Goal: Task Accomplishment & Management: Use online tool/utility

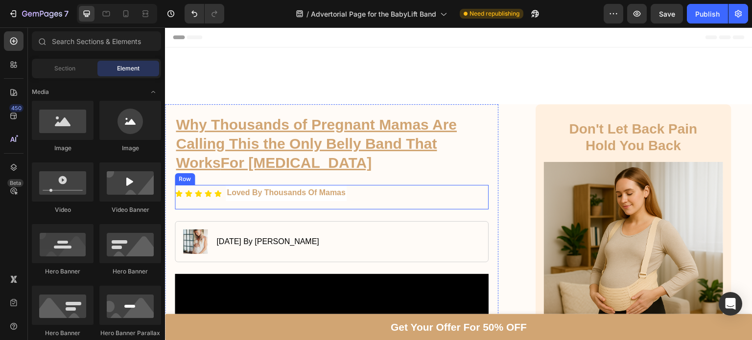
scroll to position [183, 0]
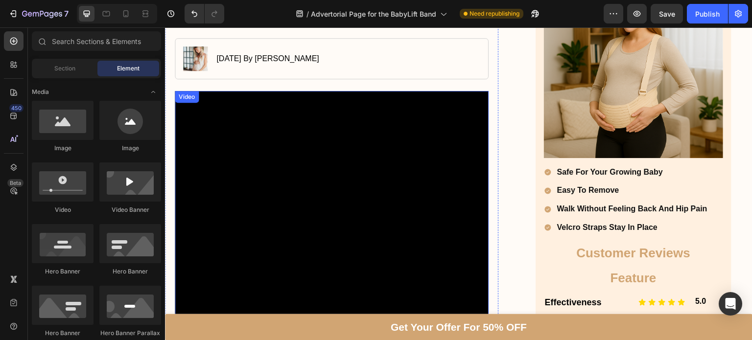
click at [333, 137] on video at bounding box center [332, 248] width 314 height 314
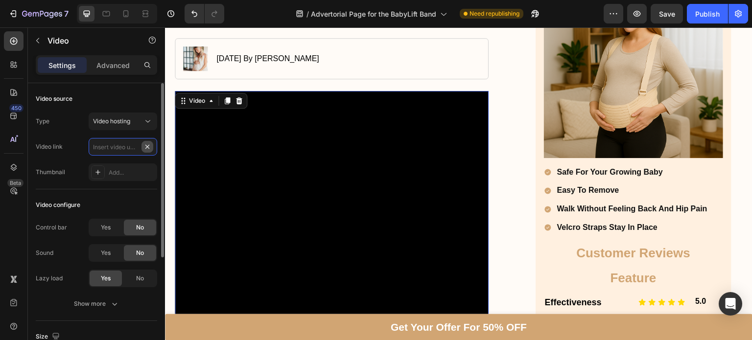
scroll to position [0, 0]
paste input "[URL][DOMAIN_NAME]"
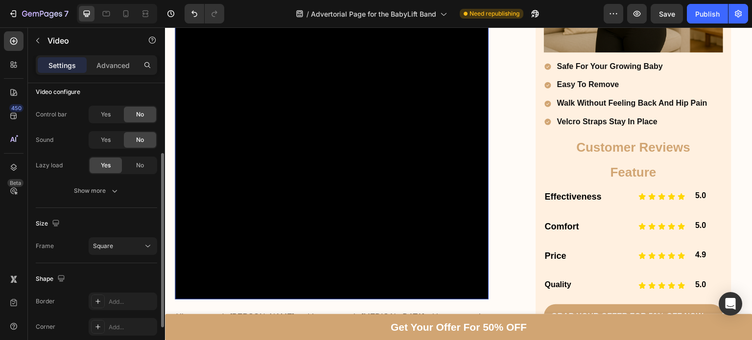
scroll to position [114, 0]
type input "[URL][DOMAIN_NAME]"
click at [137, 253] on button "Square" at bounding box center [123, 246] width 69 height 18
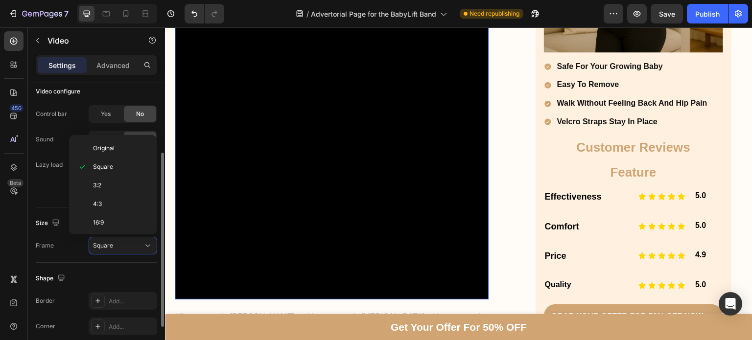
scroll to position [0, 0]
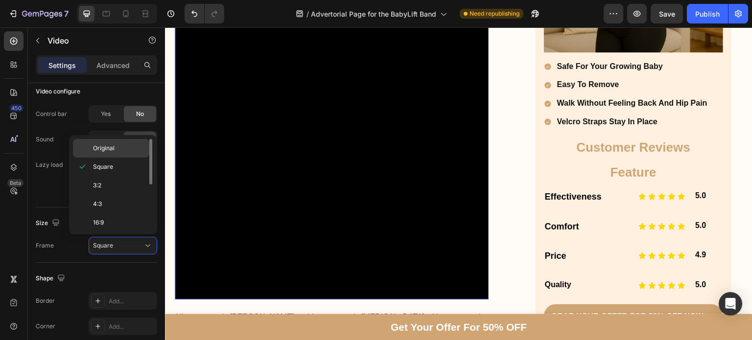
click at [95, 154] on div "Original" at bounding box center [111, 148] width 76 height 19
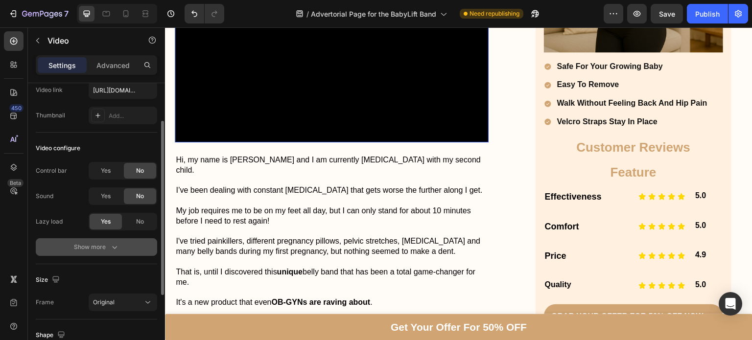
scroll to position [57, 0]
click at [104, 176] on div "Yes" at bounding box center [106, 171] width 32 height 16
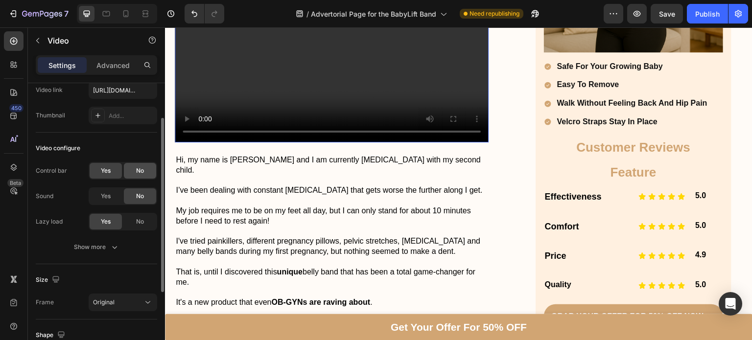
click at [142, 171] on span "No" at bounding box center [140, 171] width 8 height 9
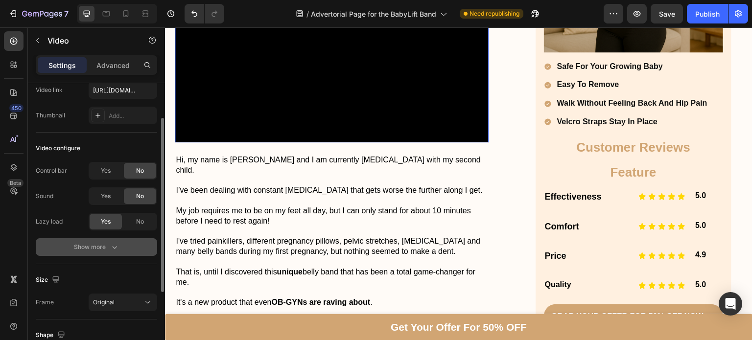
click at [108, 247] on div "Show more" at bounding box center [97, 247] width 46 height 10
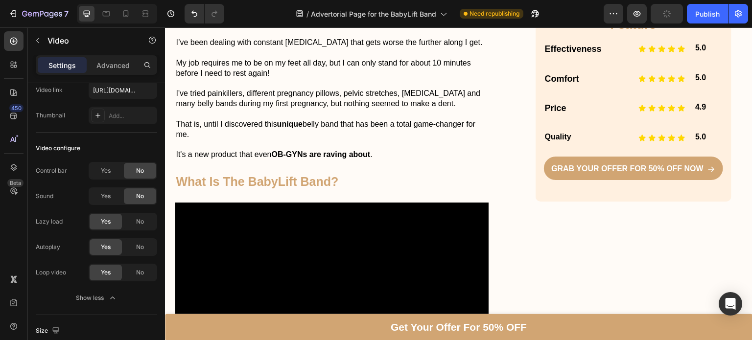
scroll to position [435, 0]
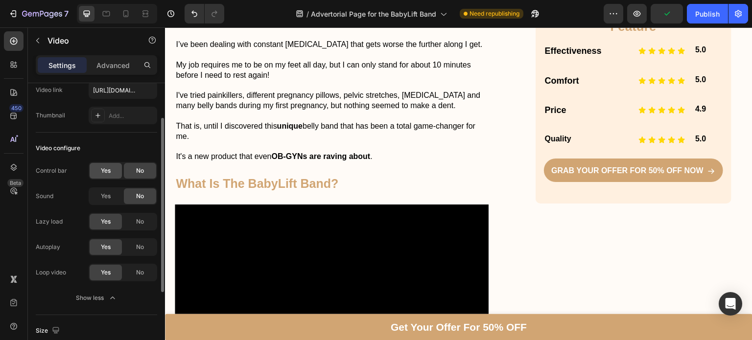
click at [110, 169] on span "Yes" at bounding box center [106, 171] width 10 height 9
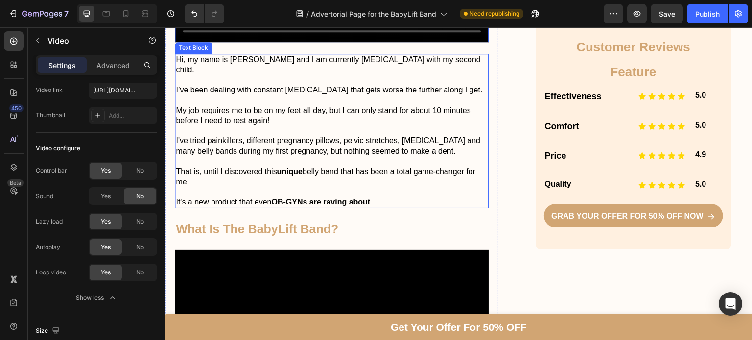
scroll to position [389, 0]
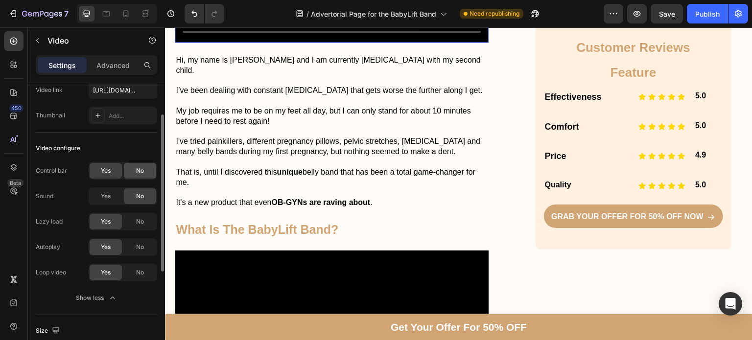
click at [134, 169] on div "No" at bounding box center [140, 171] width 32 height 16
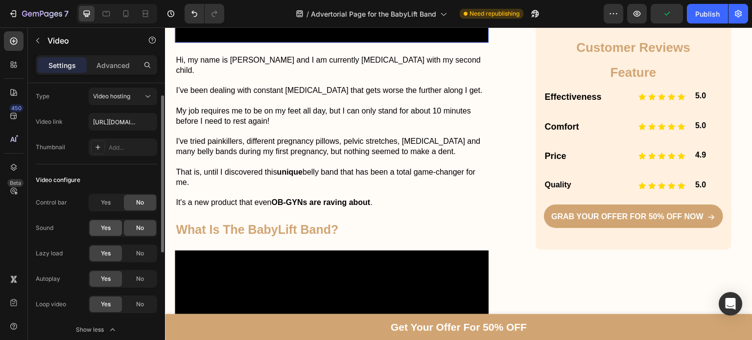
scroll to position [24, 0]
click at [127, 13] on icon at bounding box center [125, 13] width 5 height 7
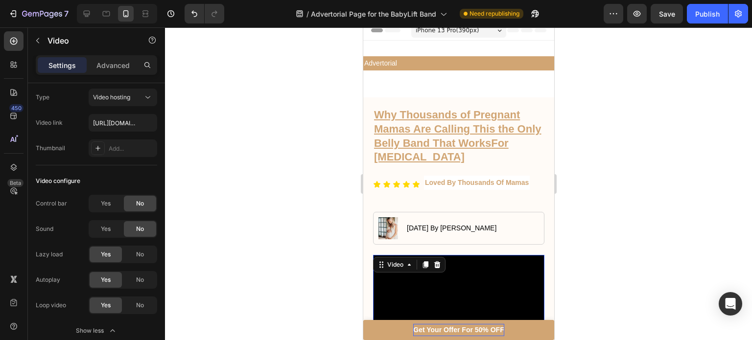
scroll to position [2, 0]
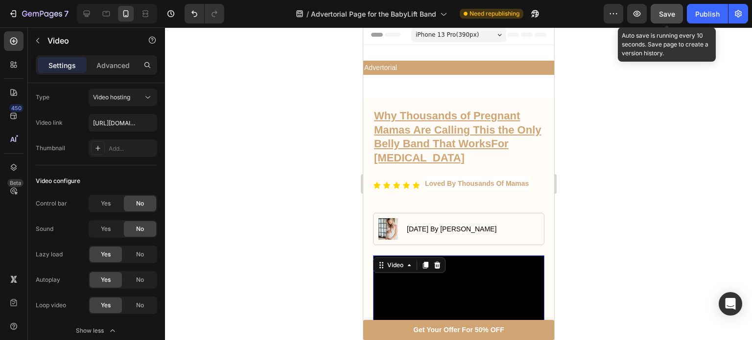
click at [663, 14] on span "Save" at bounding box center [667, 14] width 16 height 8
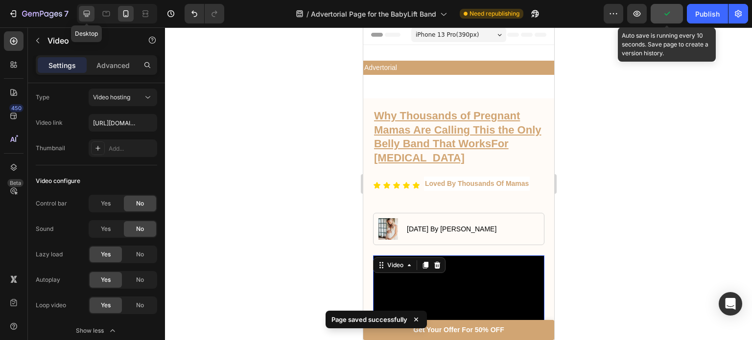
click at [82, 16] on icon at bounding box center [87, 14] width 10 height 10
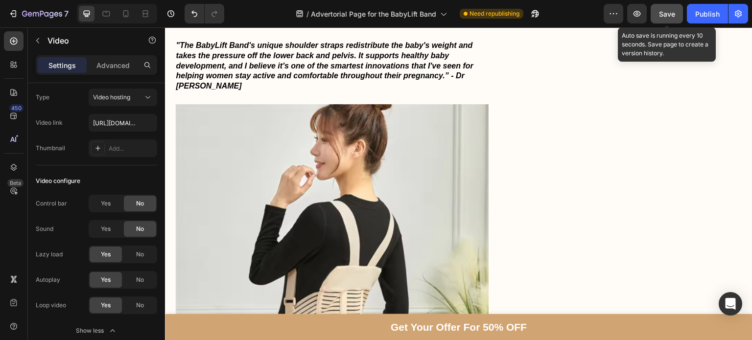
scroll to position [894, 0]
click at [128, 17] on icon at bounding box center [126, 14] width 10 height 10
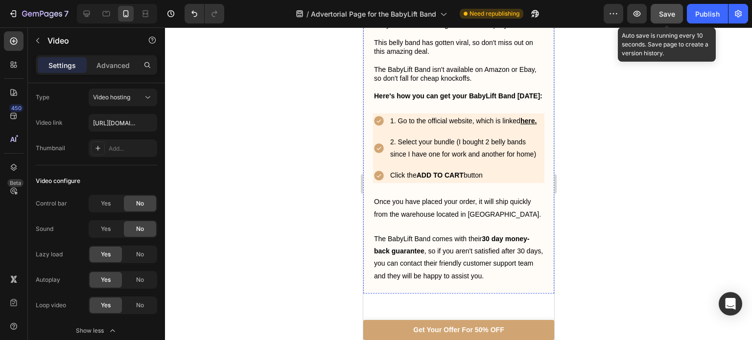
scroll to position [2750, 0]
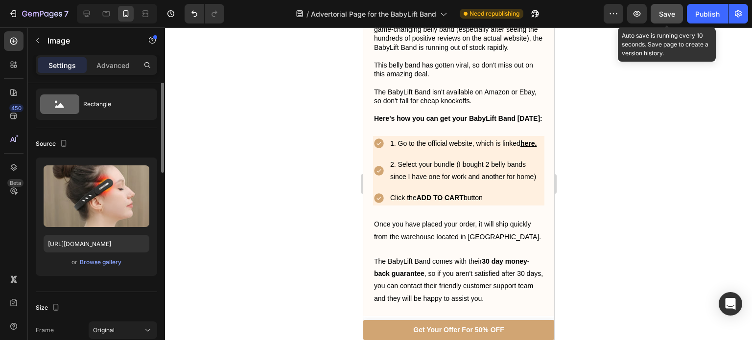
scroll to position [0, 0]
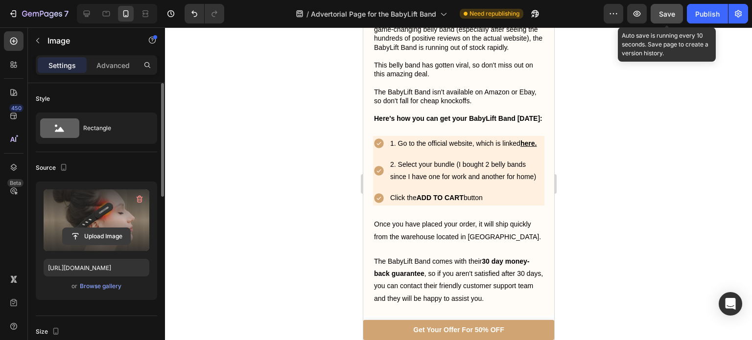
click at [107, 239] on input "file" at bounding box center [97, 236] width 68 height 17
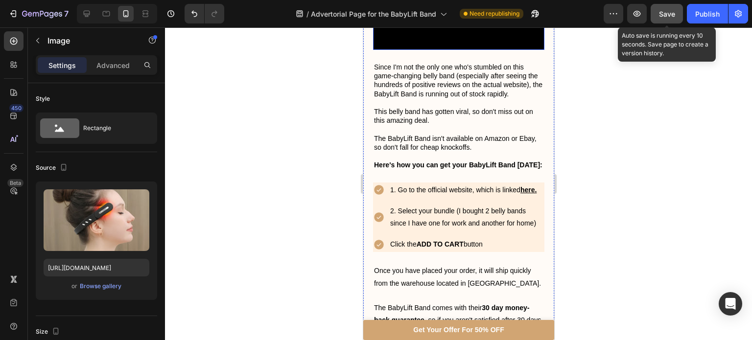
scroll to position [2680, 0]
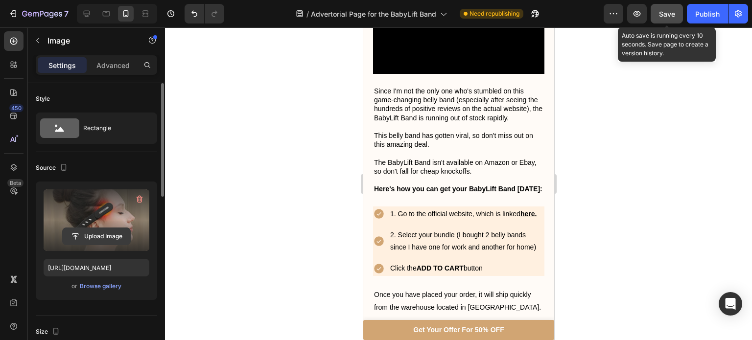
click at [80, 232] on input "file" at bounding box center [97, 236] width 68 height 17
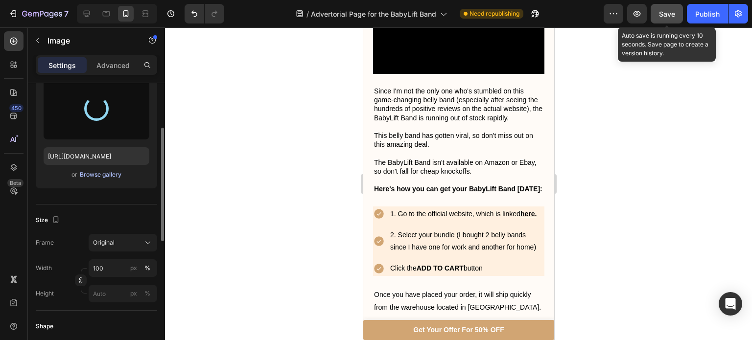
scroll to position [112, 0]
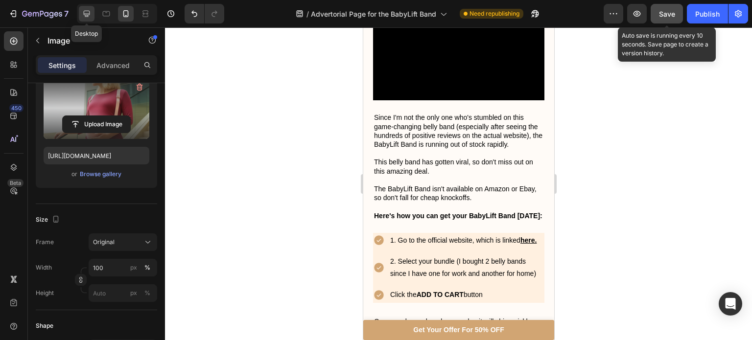
click at [86, 20] on div at bounding box center [87, 14] width 16 height 16
type input "[URL][DOMAIN_NAME]"
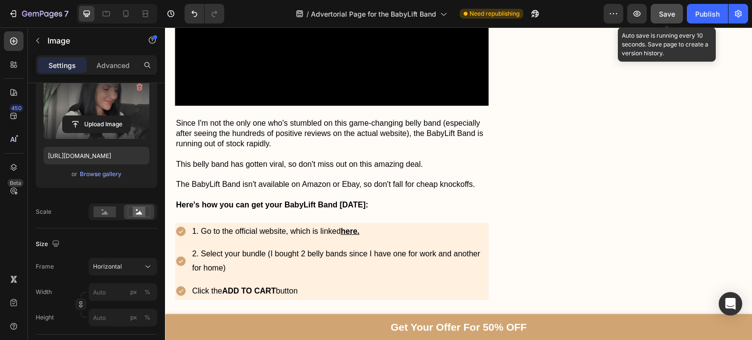
scroll to position [3256, 0]
click at [78, 122] on input "file" at bounding box center [97, 124] width 68 height 17
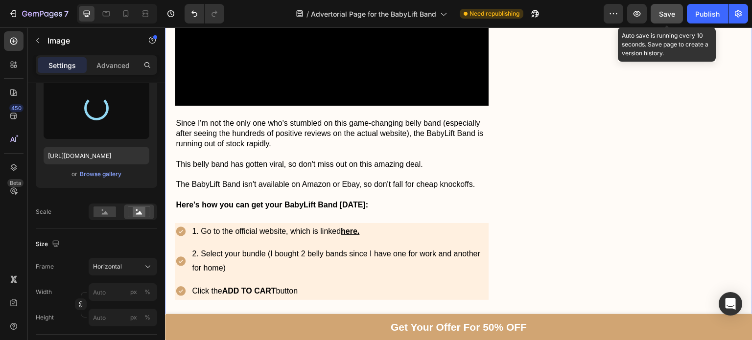
type input "[URL][DOMAIN_NAME]"
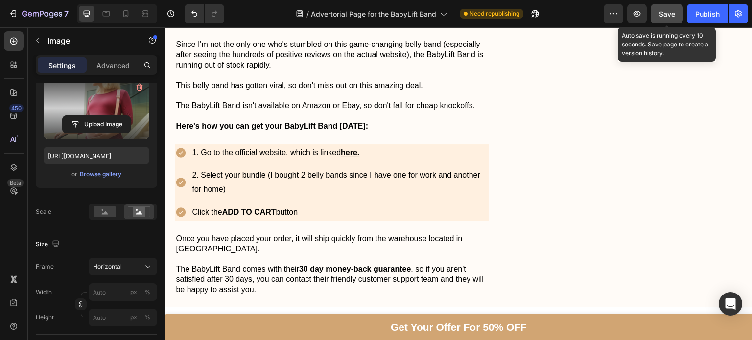
scroll to position [3337, 0]
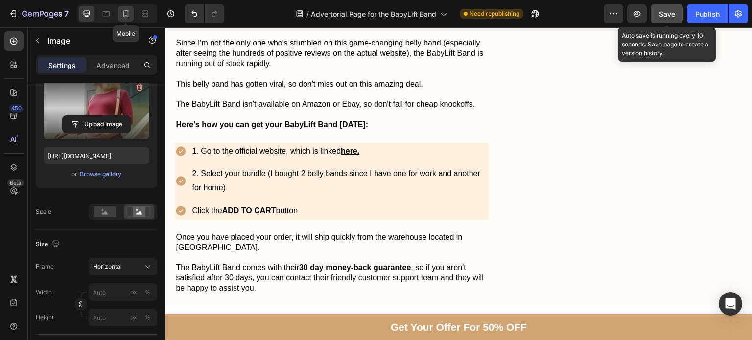
click at [125, 18] on icon at bounding box center [126, 14] width 10 height 10
type input "100"
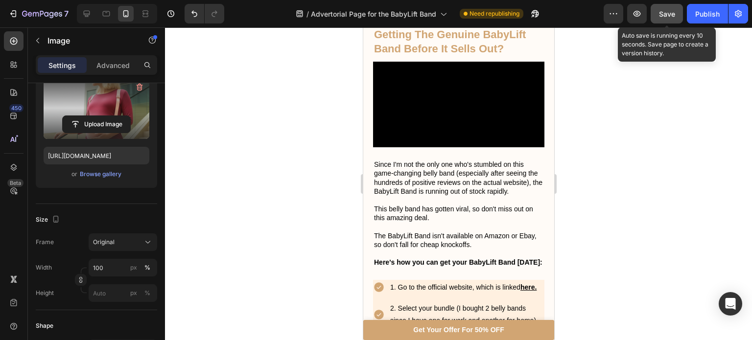
scroll to position [2712, 0]
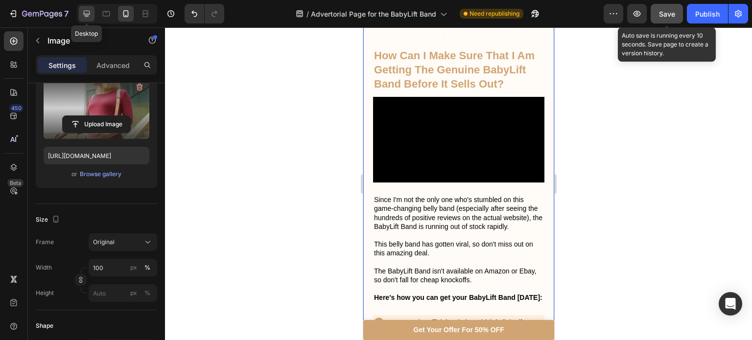
click at [86, 12] on icon at bounding box center [87, 14] width 10 height 10
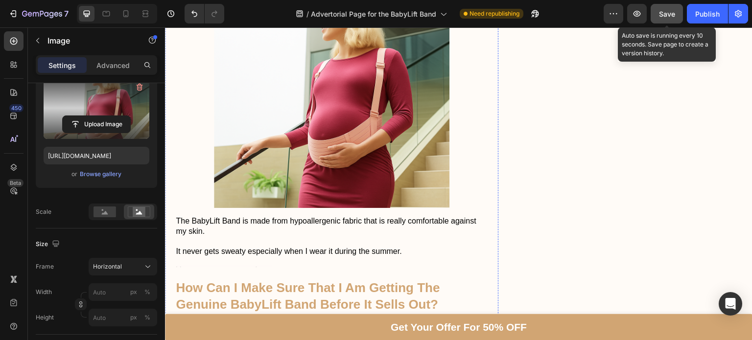
scroll to position [2887, 0]
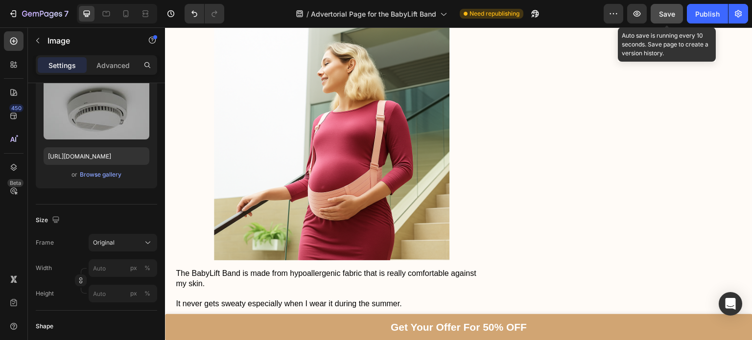
scroll to position [2833, 0]
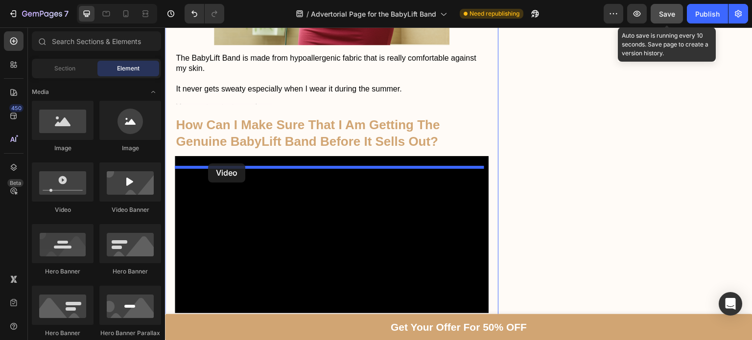
drag, startPoint x: 230, startPoint y: 201, endPoint x: 208, endPoint y: 164, distance: 43.3
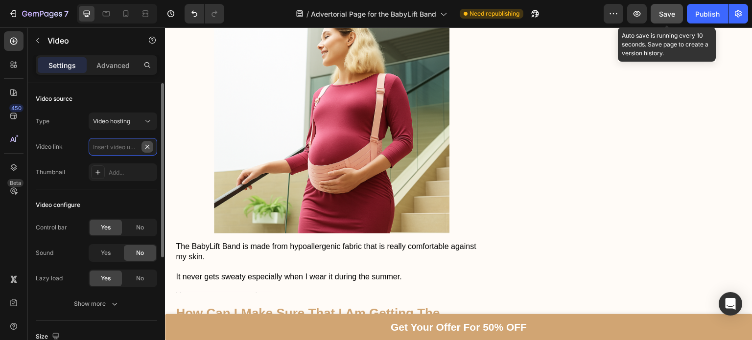
scroll to position [0, 0]
paste input "[URL][DOMAIN_NAME]"
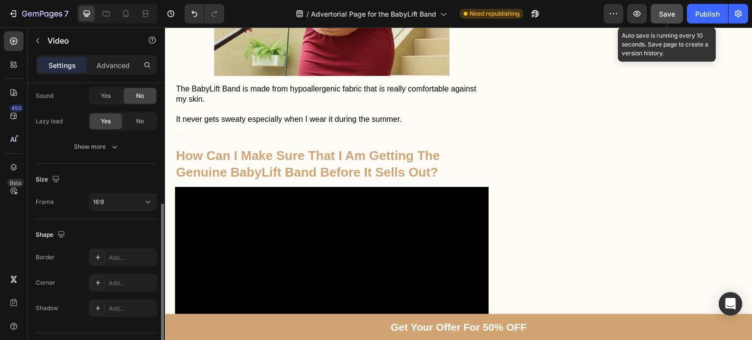
scroll to position [180, 0]
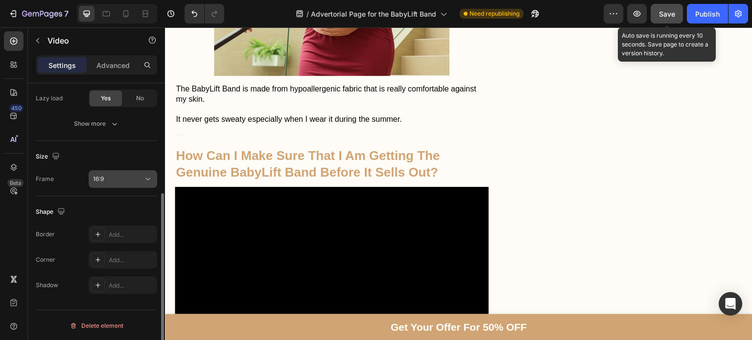
type input "[URL][DOMAIN_NAME]"
click at [120, 182] on div "16:9" at bounding box center [118, 179] width 50 height 9
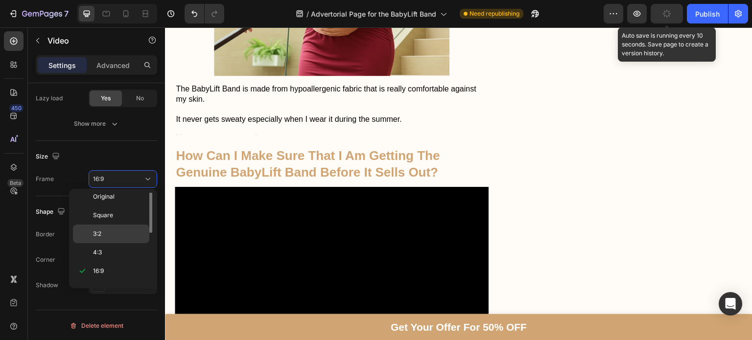
scroll to position [0, 0]
click at [105, 209] on div "Original" at bounding box center [111, 202] width 76 height 19
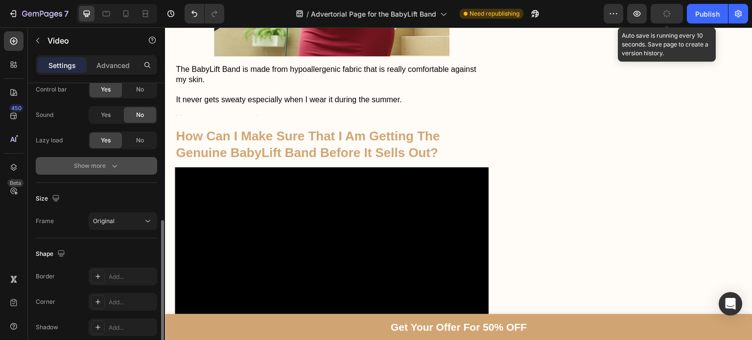
scroll to position [134, 0]
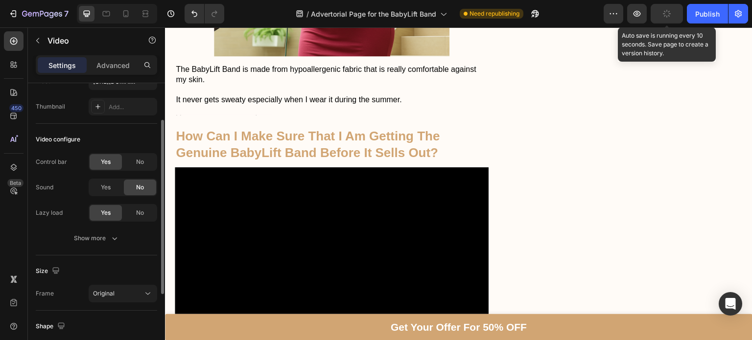
scroll to position [68, 0]
click at [133, 162] on div "No" at bounding box center [140, 160] width 32 height 16
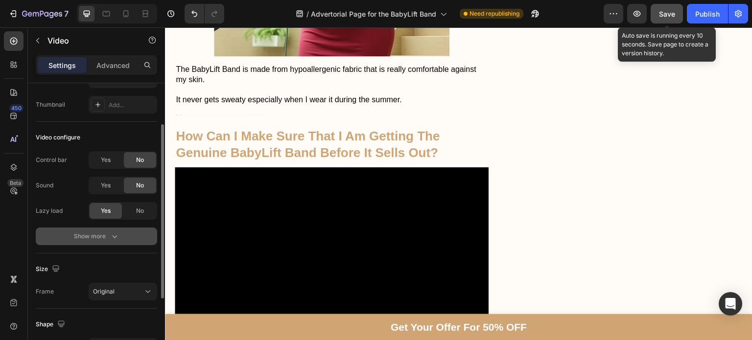
click at [106, 233] on div "Show more" at bounding box center [97, 237] width 46 height 10
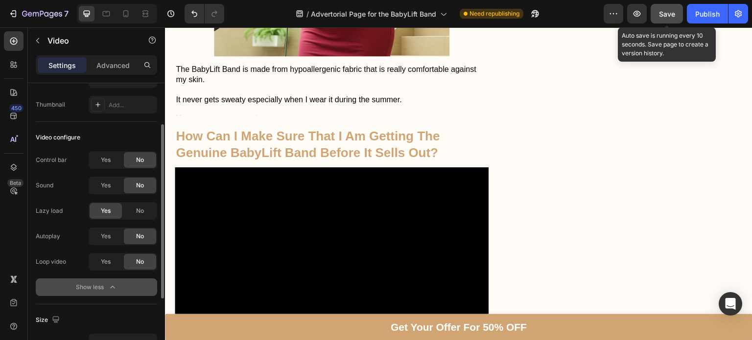
click at [106, 233] on span "Yes" at bounding box center [106, 236] width 10 height 9
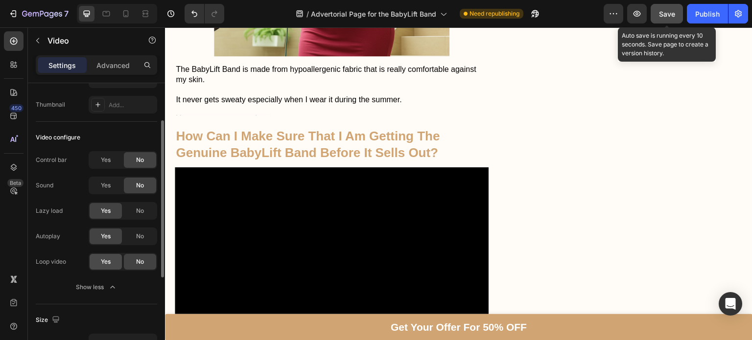
click at [106, 254] on div "Yes" at bounding box center [106, 262] width 32 height 16
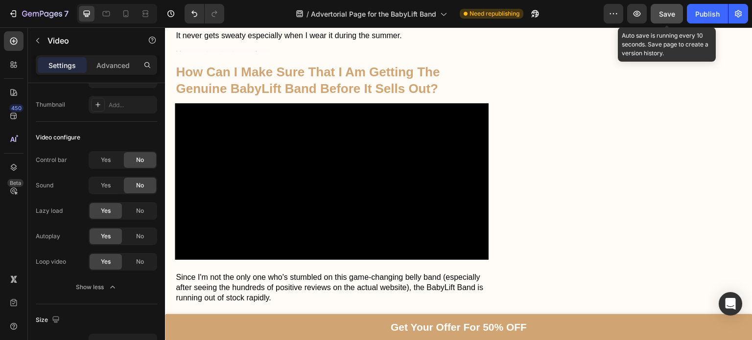
scroll to position [3036, 0]
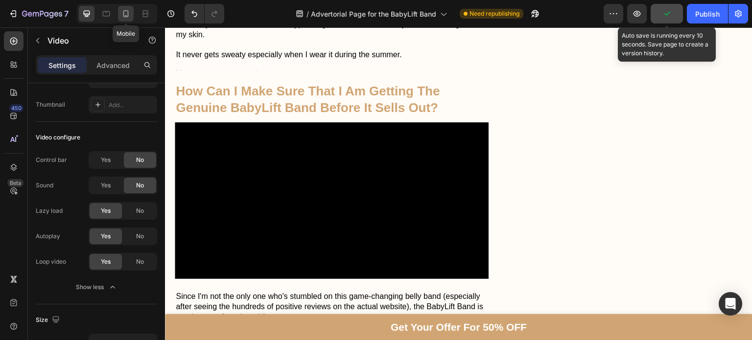
click at [124, 13] on icon at bounding box center [126, 14] width 10 height 10
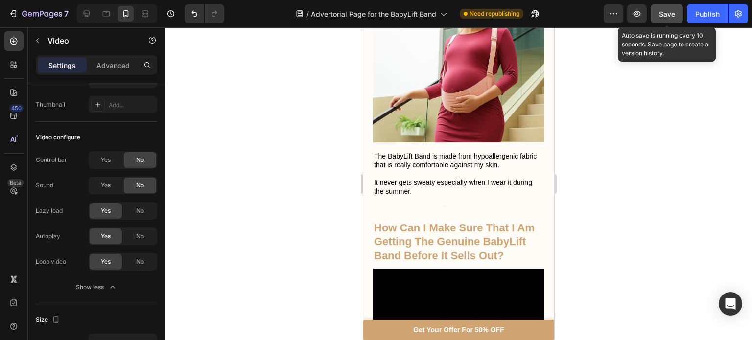
scroll to position [2459, 0]
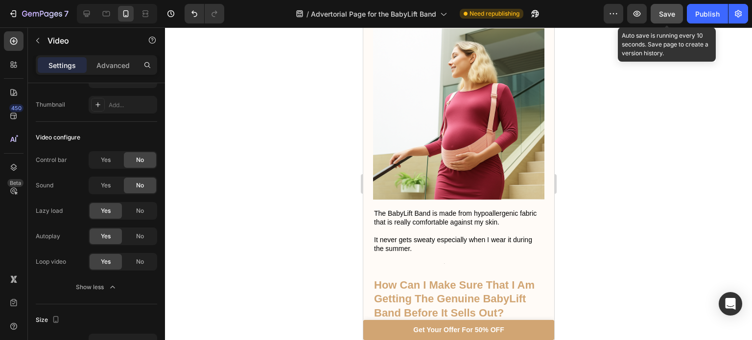
click at [651, 225] on div at bounding box center [458, 183] width 587 height 313
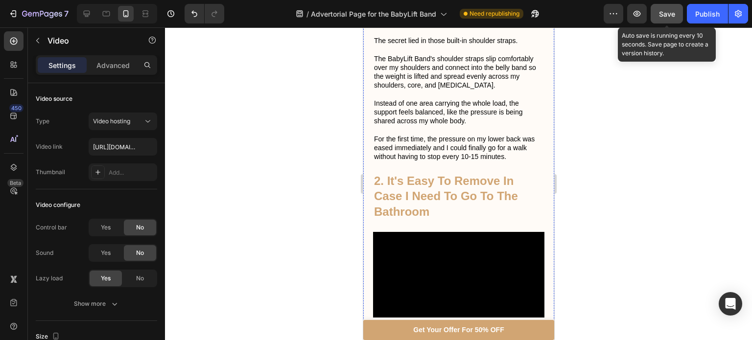
scroll to position [1466, 0]
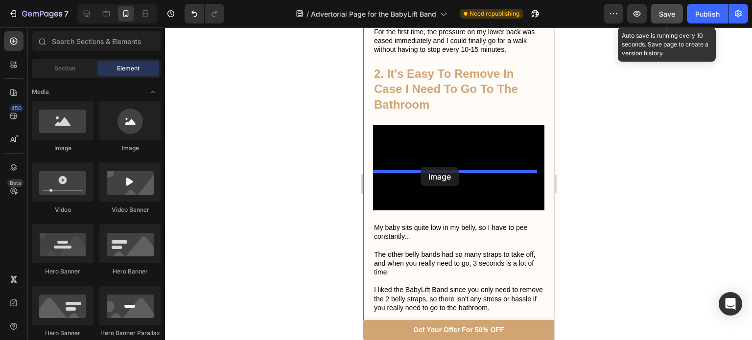
drag, startPoint x: 433, startPoint y: 165, endPoint x: 420, endPoint y: 167, distance: 12.4
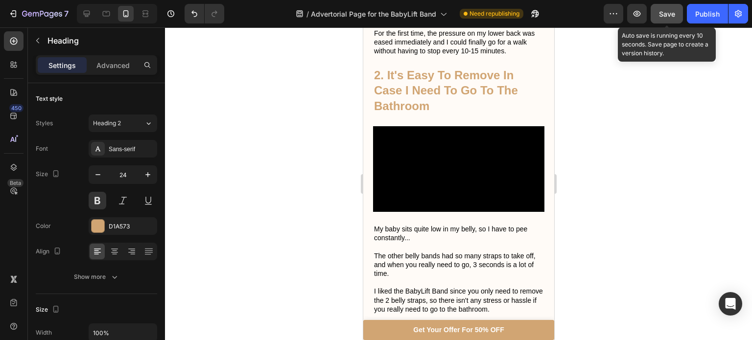
drag, startPoint x: 452, startPoint y: 157, endPoint x: 445, endPoint y: 143, distance: 15.8
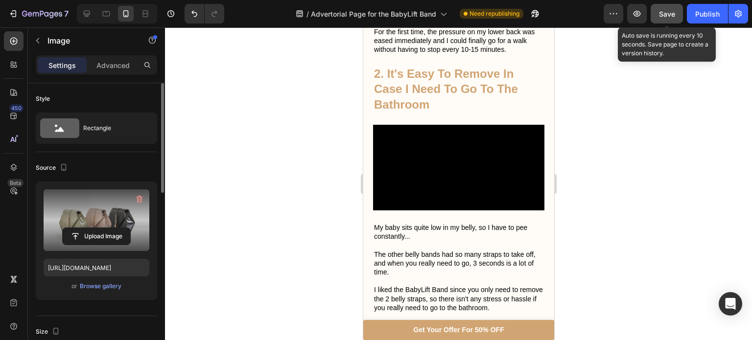
click at [118, 221] on label at bounding box center [97, 221] width 106 height 62
click at [118, 228] on input "file" at bounding box center [97, 236] width 68 height 17
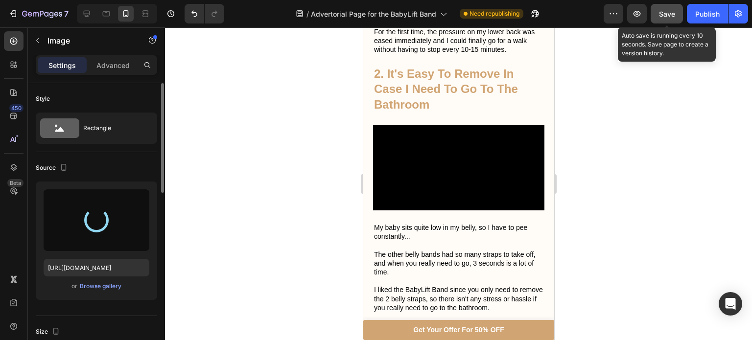
type input "[URL][DOMAIN_NAME]"
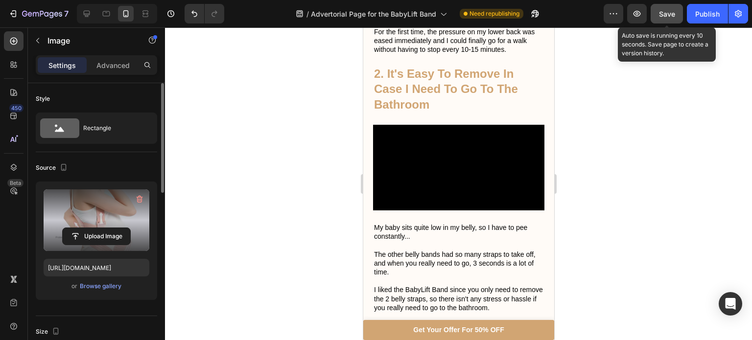
click at [266, 138] on div at bounding box center [458, 183] width 587 height 313
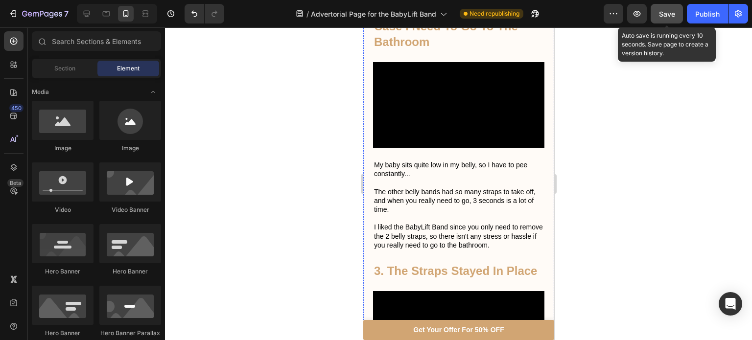
scroll to position [1529, 0]
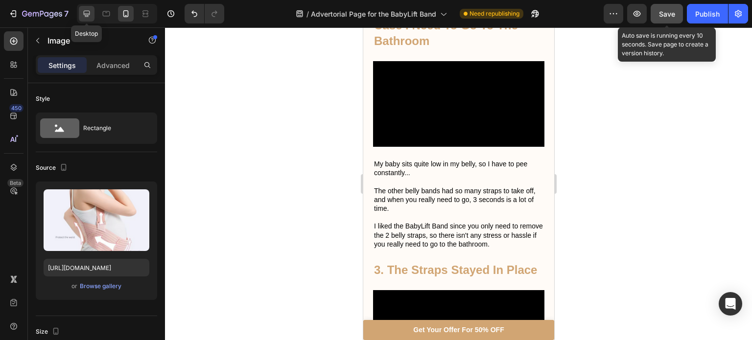
click at [91, 10] on icon at bounding box center [87, 14] width 10 height 10
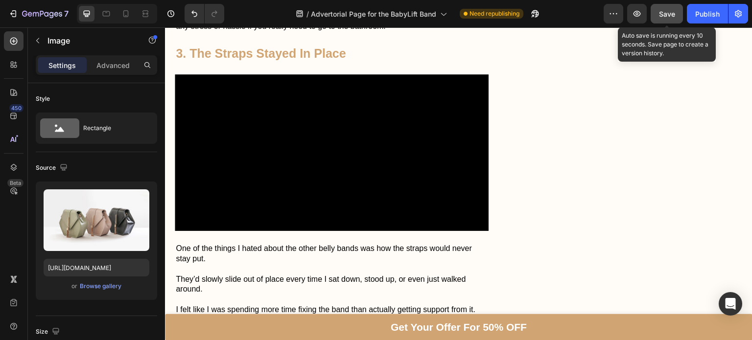
scroll to position [1889, 0]
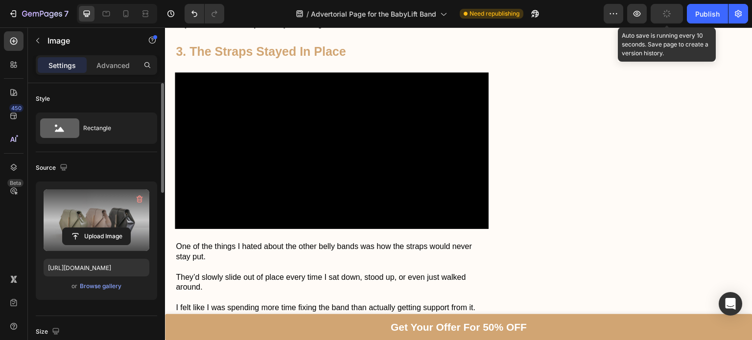
click at [103, 212] on label at bounding box center [97, 221] width 106 height 62
click at [103, 228] on input "file" at bounding box center [97, 236] width 68 height 17
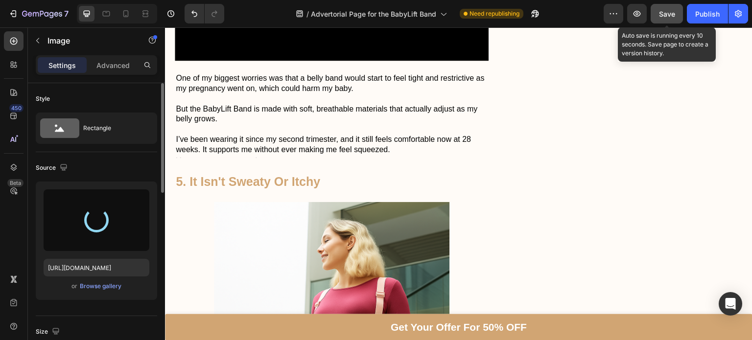
type input "[URL][DOMAIN_NAME]"
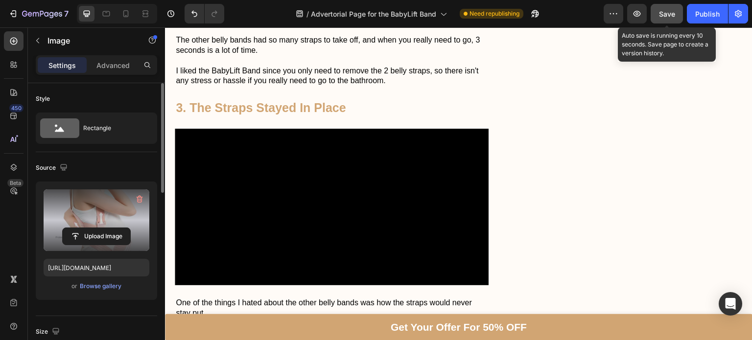
scroll to position [1825, 0]
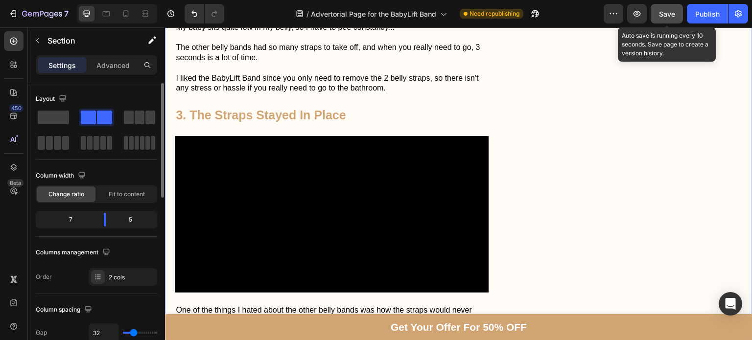
click at [671, 11] on span "Save" at bounding box center [667, 14] width 16 height 8
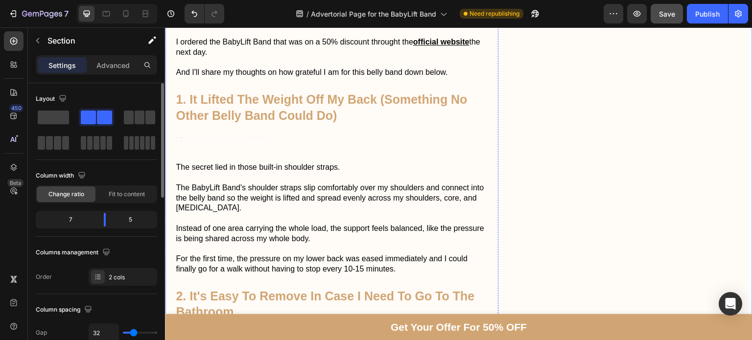
scroll to position [1334, 0]
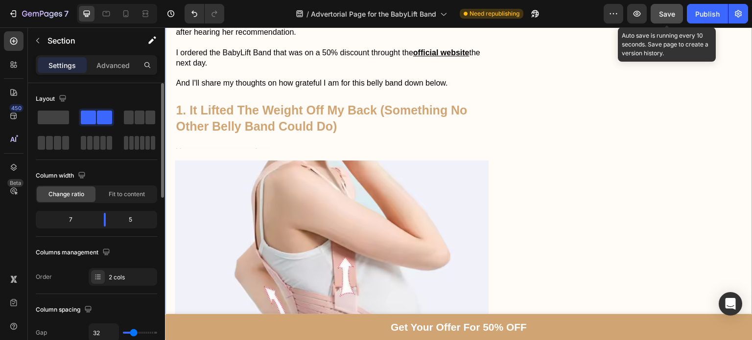
click at [672, 19] on button "Save" at bounding box center [667, 14] width 32 height 20
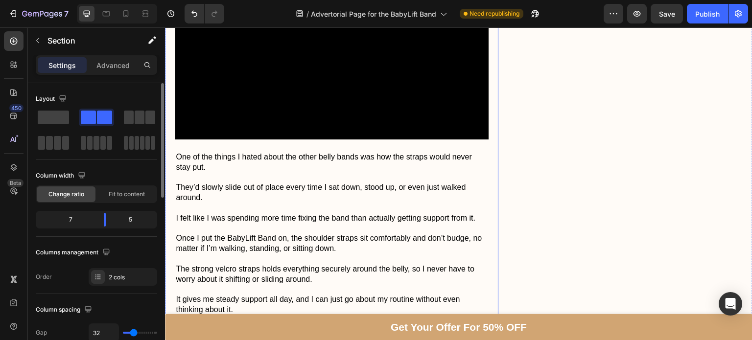
scroll to position [2220, 0]
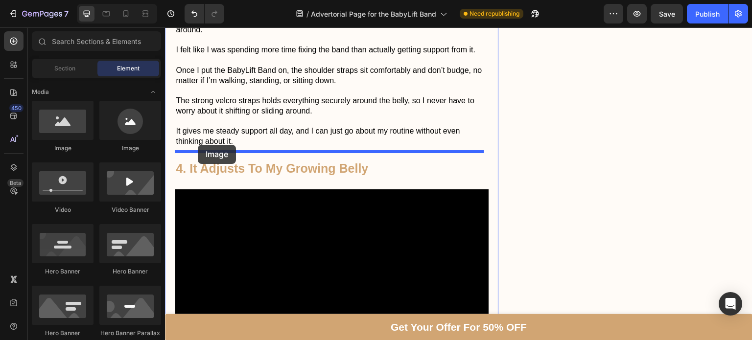
drag, startPoint x: 225, startPoint y: 147, endPoint x: 198, endPoint y: 146, distance: 27.0
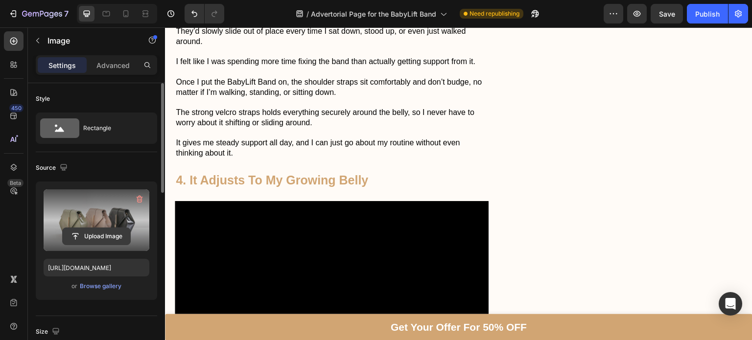
click at [70, 235] on input "file" at bounding box center [97, 236] width 68 height 17
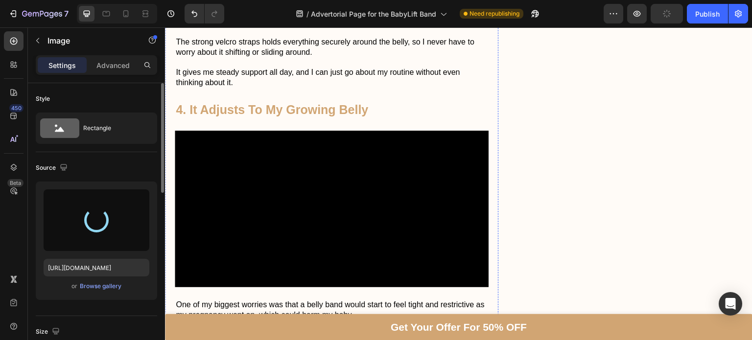
scroll to position [2292, 0]
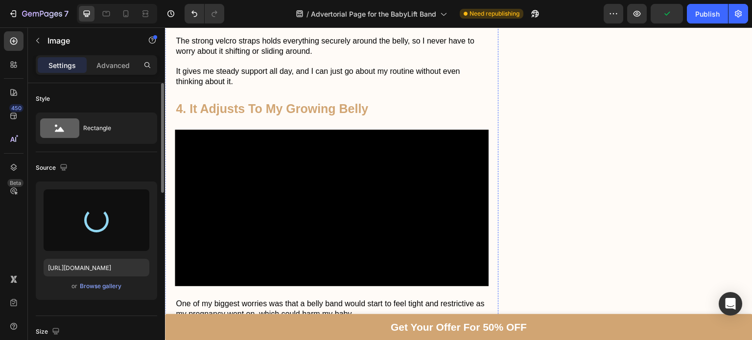
type input "[URL][DOMAIN_NAME]"
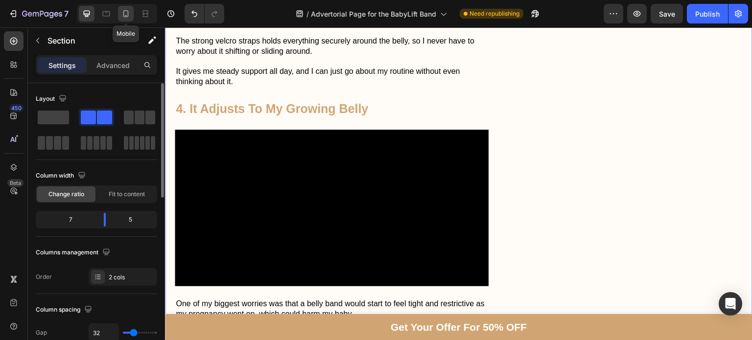
click at [126, 8] on div at bounding box center [126, 14] width 16 height 16
type input "0"
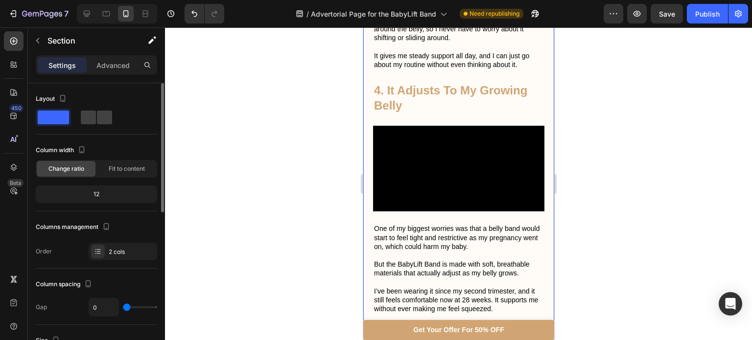
scroll to position [2077, 0]
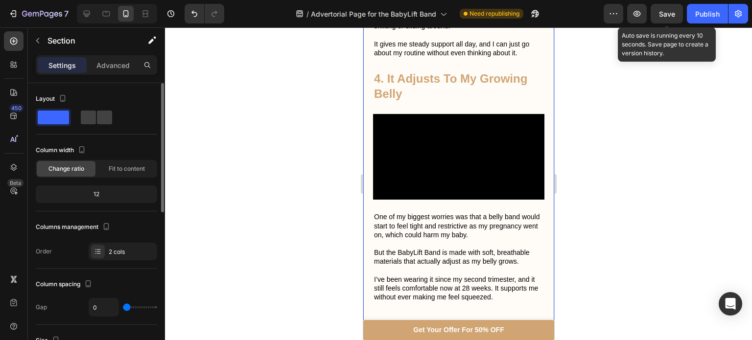
click at [673, 11] on span "Save" at bounding box center [667, 14] width 16 height 8
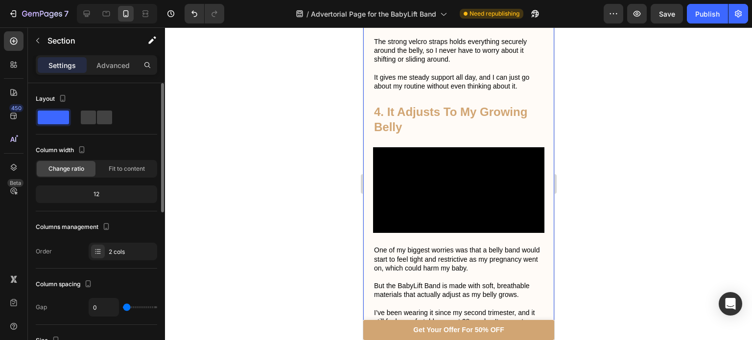
scroll to position [2044, 0]
click at [86, 16] on icon at bounding box center [87, 14] width 6 height 6
type input "32"
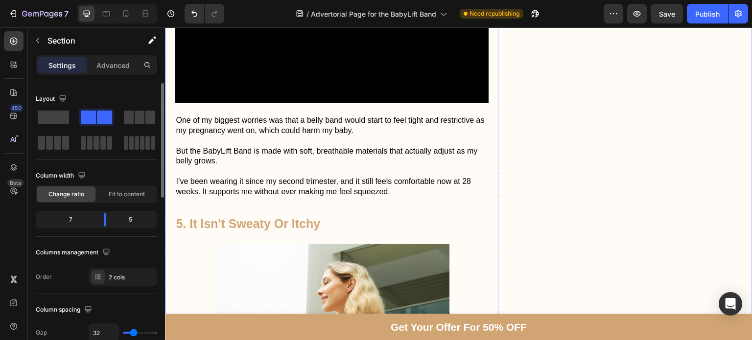
scroll to position [2474, 0]
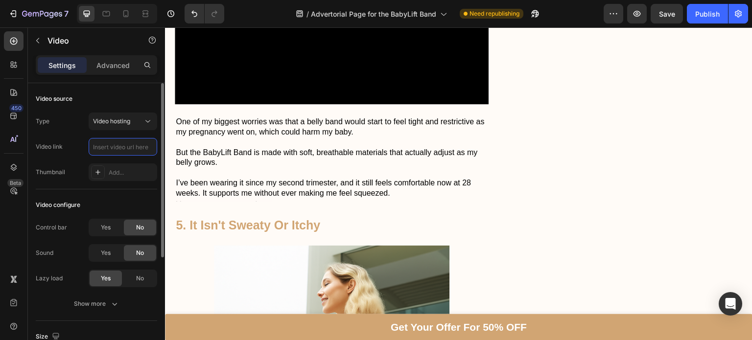
scroll to position [0, 0]
paste input "[URL][DOMAIN_NAME]"
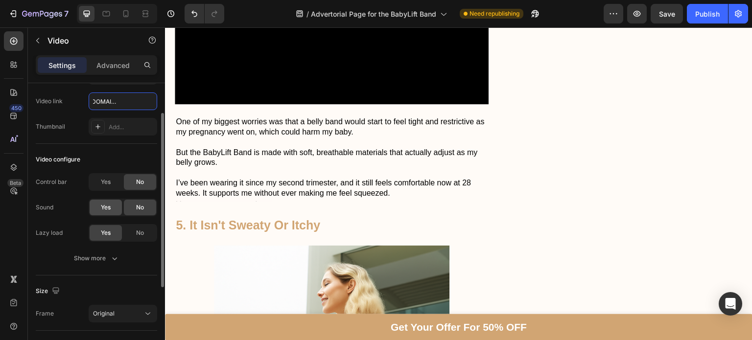
scroll to position [48, 0]
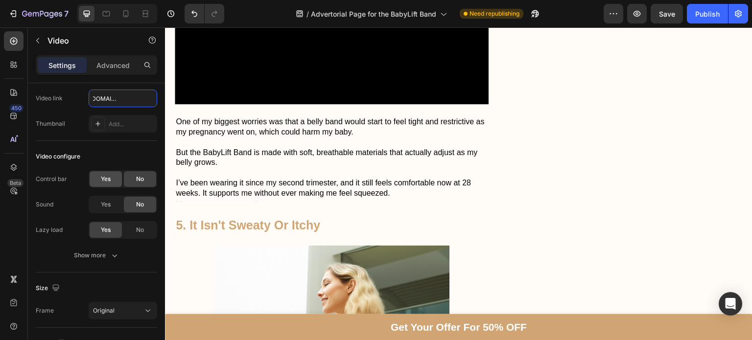
type input "[URL][DOMAIN_NAME]"
click at [115, 178] on div "Yes" at bounding box center [106, 179] width 32 height 16
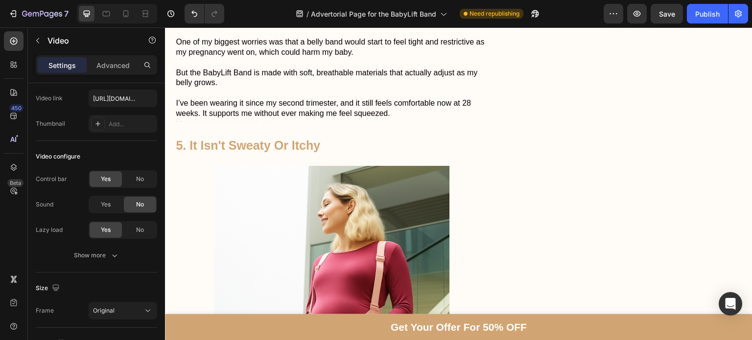
scroll to position [2553, 0]
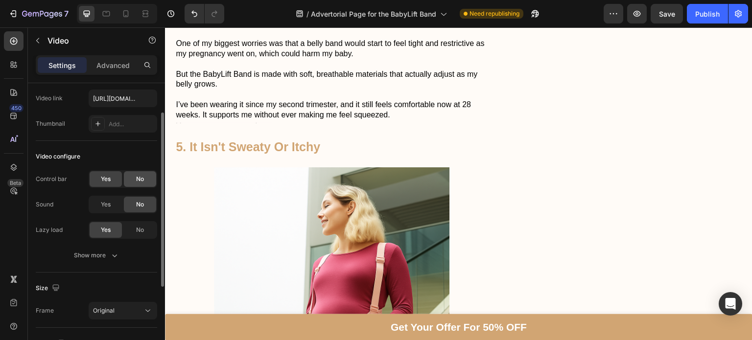
click at [142, 184] on div "No" at bounding box center [140, 179] width 32 height 16
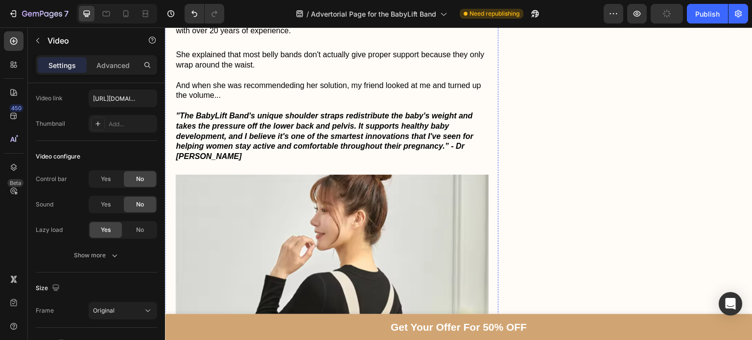
scroll to position [823, 0]
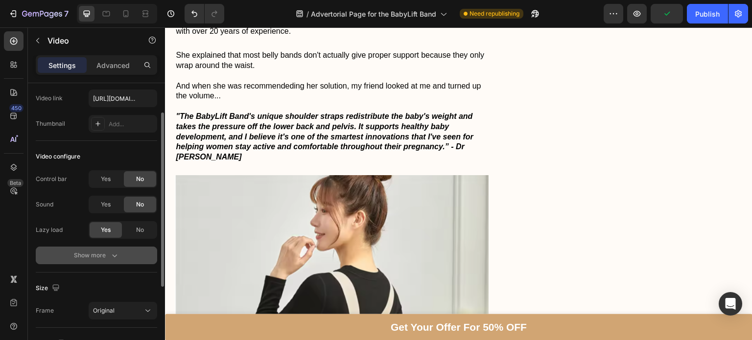
scroll to position [180, 0]
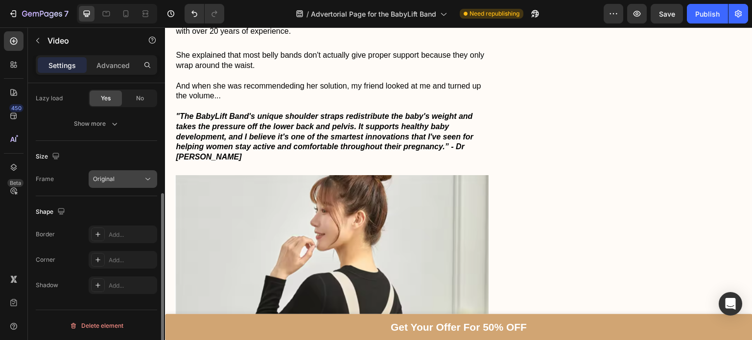
click at [141, 175] on div "Original" at bounding box center [118, 179] width 50 height 9
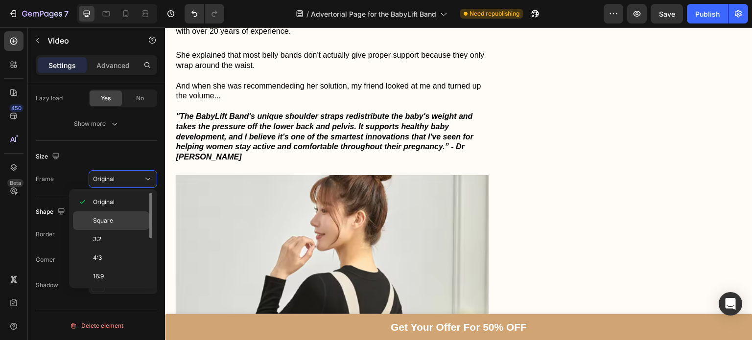
click at [121, 217] on p "Square" at bounding box center [119, 221] width 52 height 9
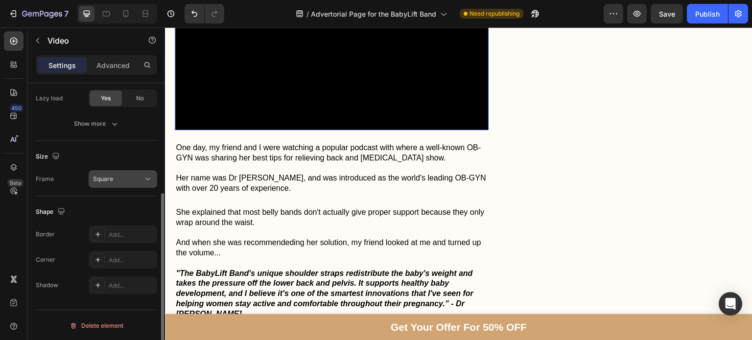
click at [135, 178] on div "Square" at bounding box center [118, 179] width 50 height 9
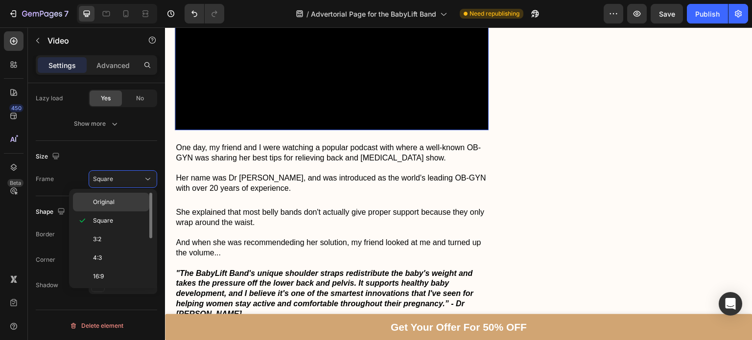
click at [117, 200] on p "Original" at bounding box center [119, 202] width 52 height 9
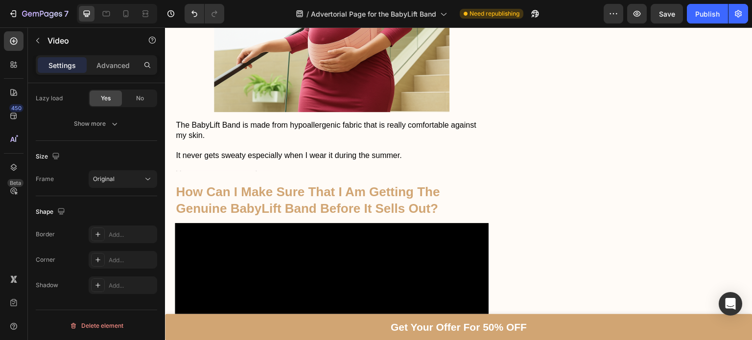
scroll to position [2843, 0]
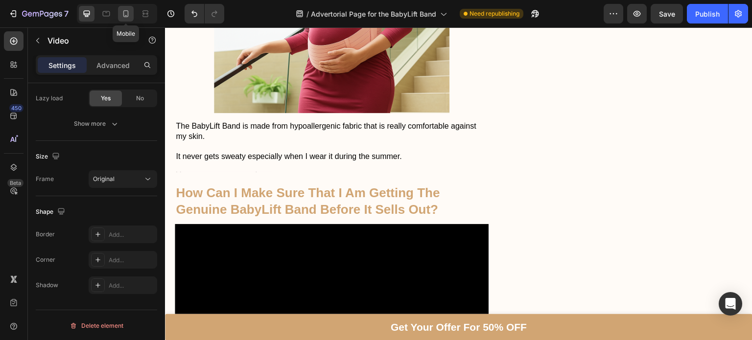
click at [127, 9] on icon at bounding box center [126, 14] width 10 height 10
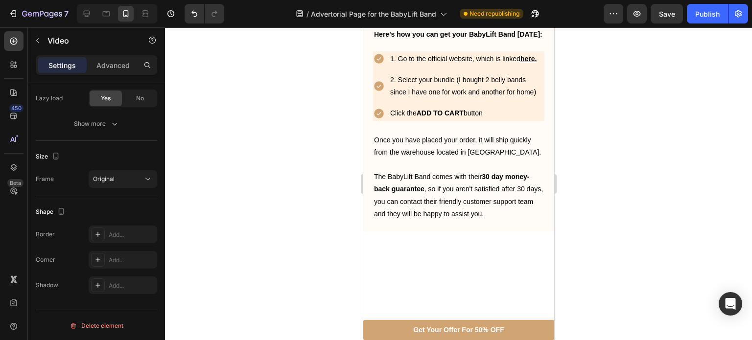
scroll to position [2894, 0]
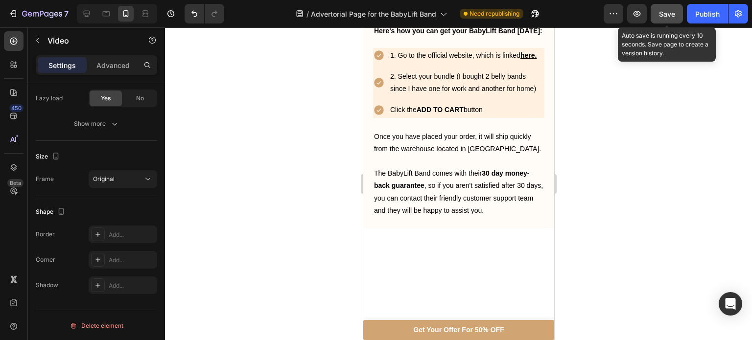
click at [653, 11] on button "Save" at bounding box center [667, 14] width 32 height 20
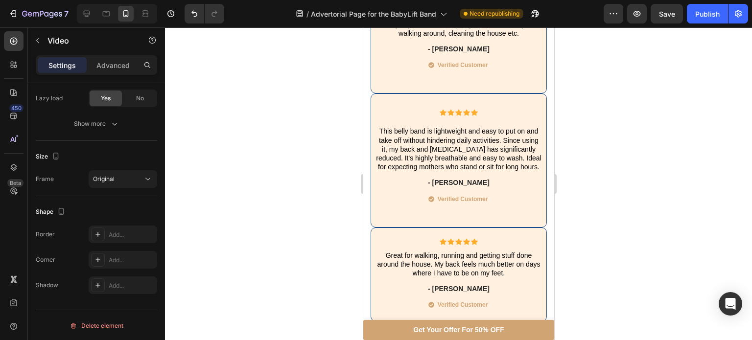
scroll to position [5175, 0]
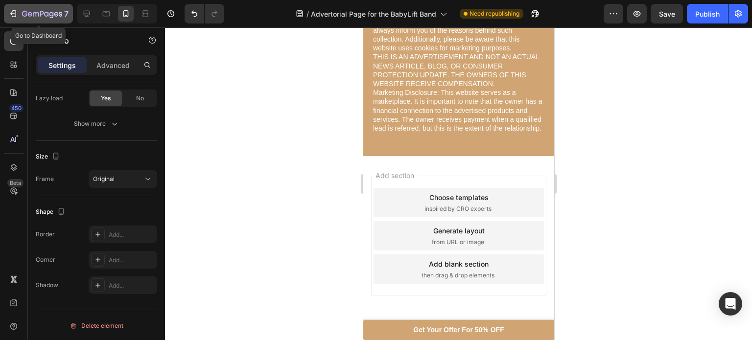
click at [43, 14] on icon "button" at bounding box center [42, 14] width 4 height 6
